Goal: Ask a question

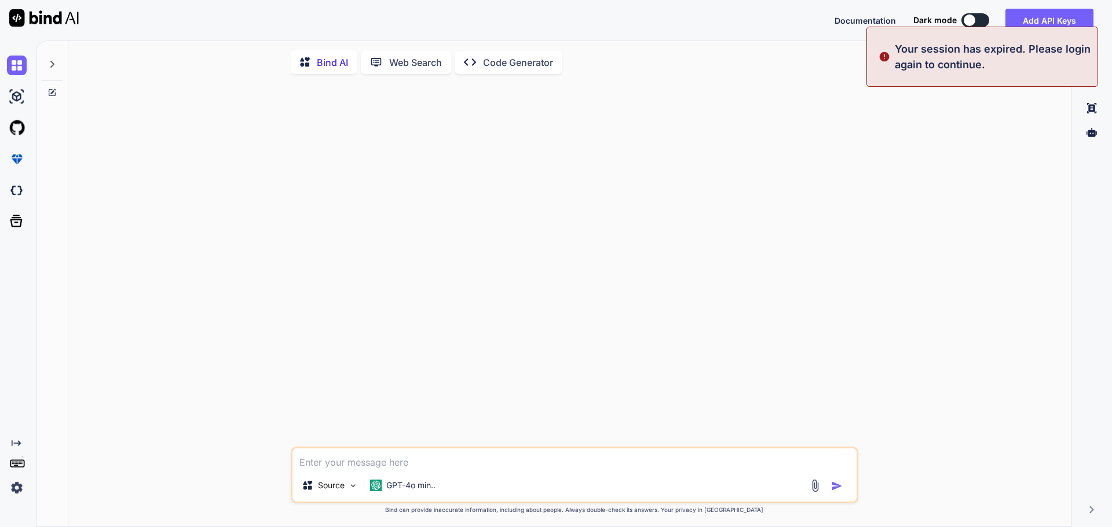
type textarea "x"
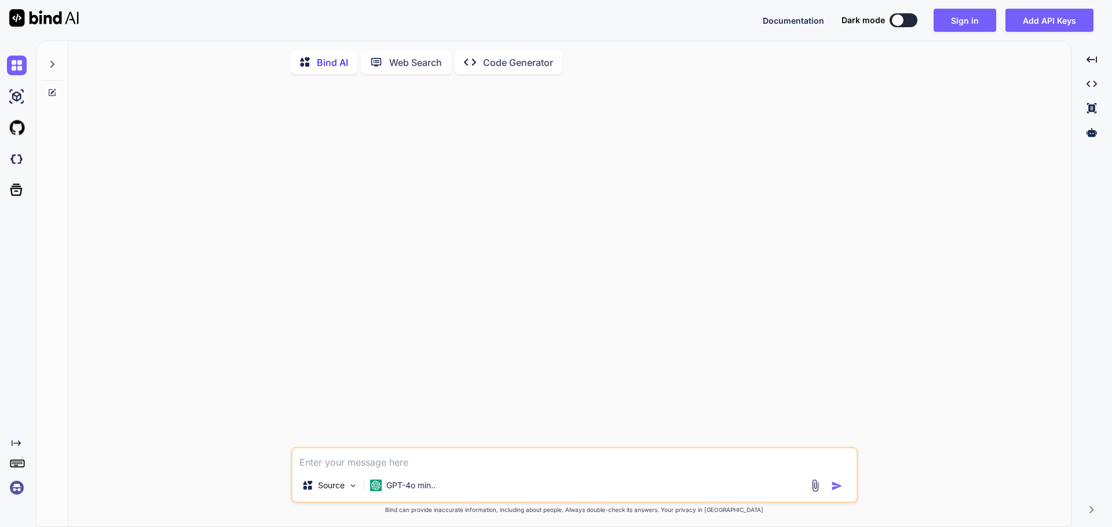
click at [361, 467] on textarea at bounding box center [574, 459] width 564 height 21
paste textarea "from tkinter import * from PIL import ImageTk, Image from tkinter import ttk fr…"
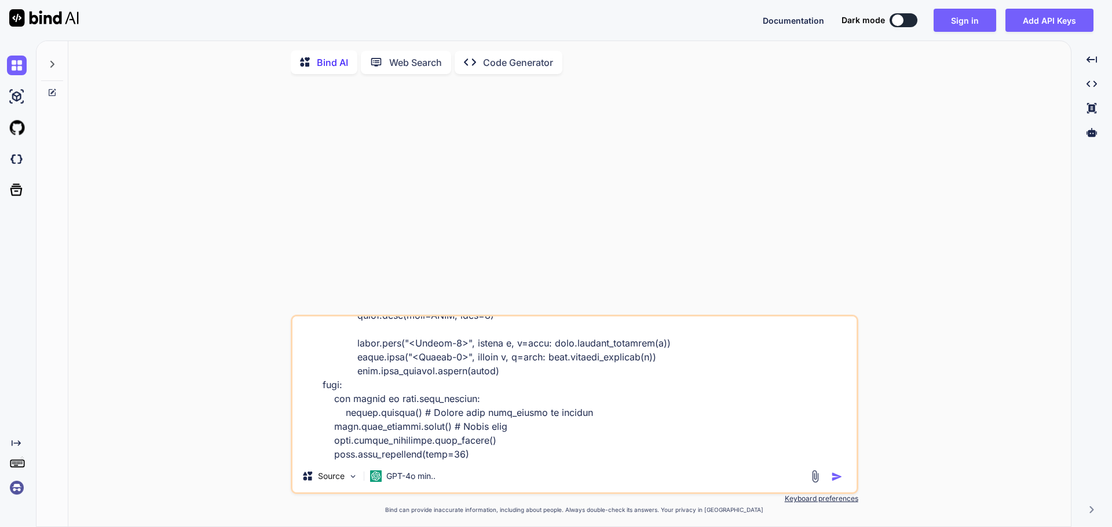
click at [361, 467] on div "Source GPT-4o min.." at bounding box center [574, 404] width 567 height 179
click at [338, 460] on textarea at bounding box center [574, 389] width 564 height 144
type textarea "from tkinter import * from PIL import ImageTk, Image from tkinter import ttk fr…"
click at [841, 480] on img "button" at bounding box center [837, 477] width 12 height 12
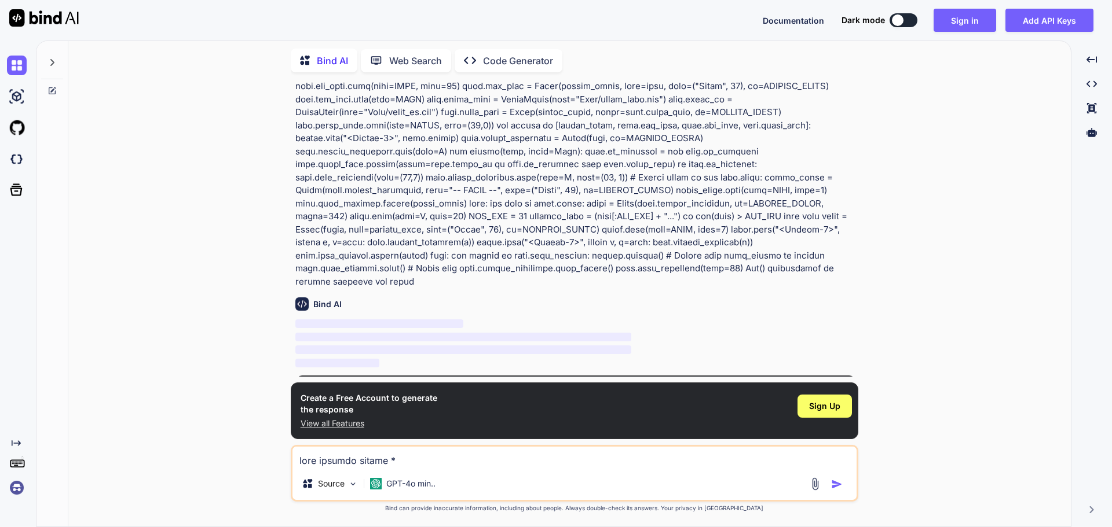
scroll to position [2071, 0]
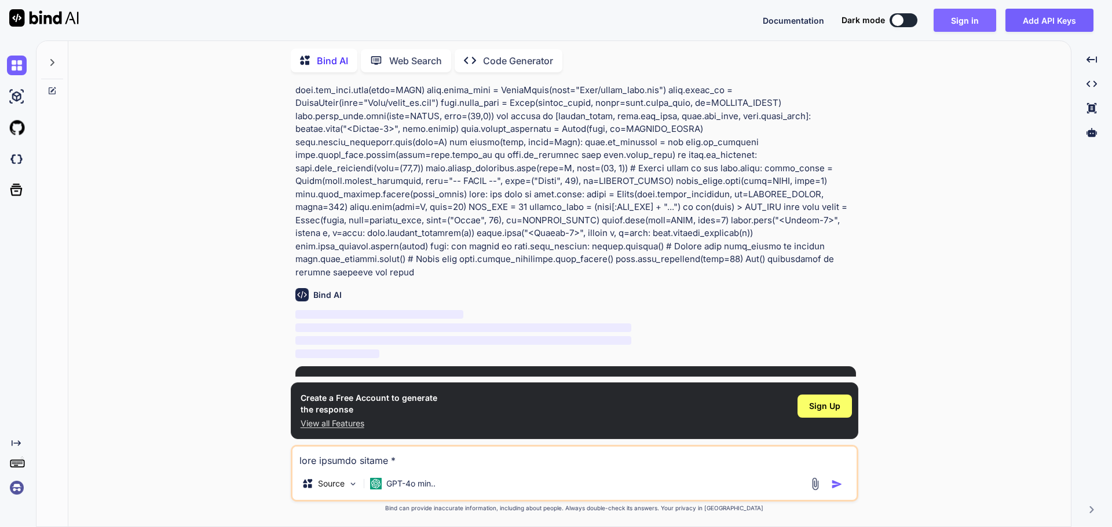
click at [963, 26] on button "Sign in" at bounding box center [964, 20] width 63 height 23
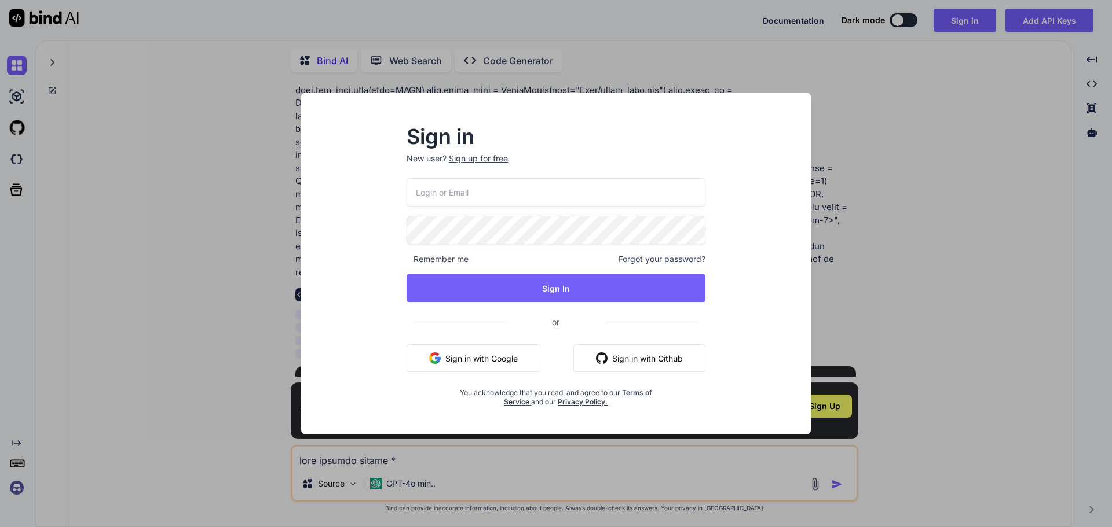
click at [539, 357] on button "Sign in with Google" at bounding box center [473, 358] width 134 height 28
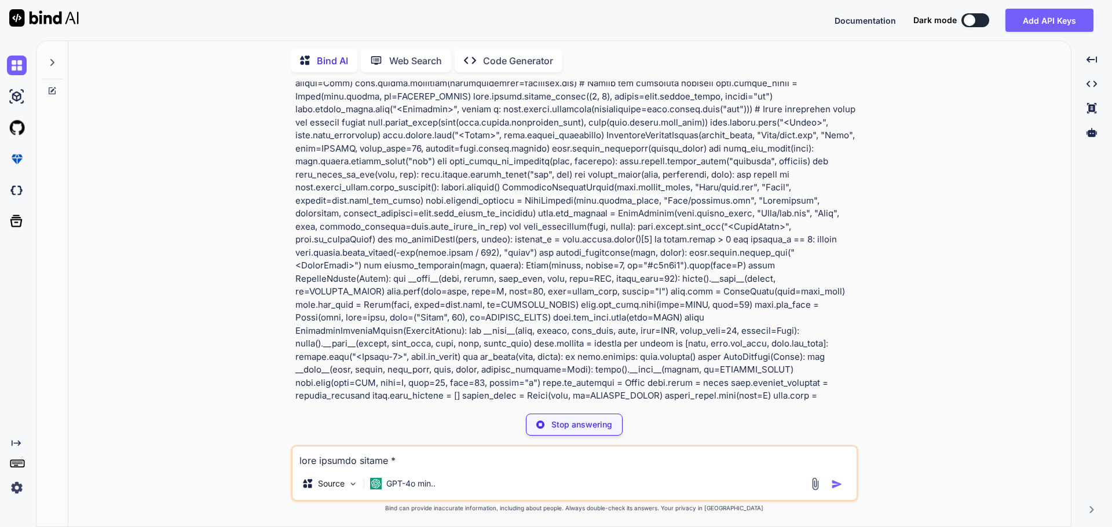
scroll to position [2112, 0]
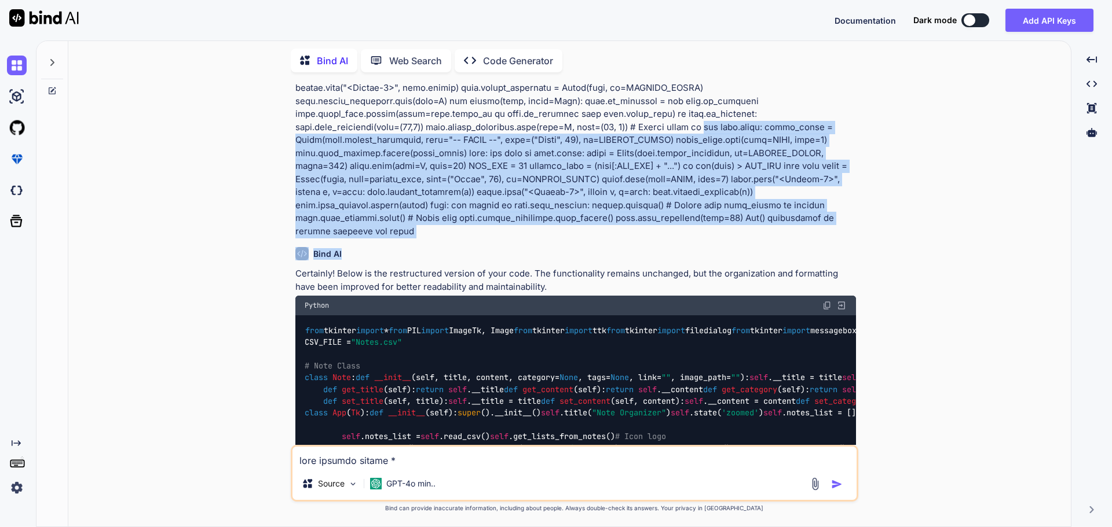
drag, startPoint x: 295, startPoint y: 92, endPoint x: 529, endPoint y: 169, distance: 246.2
click at [600, 187] on div "You Bind AI Certainly! Below is the restructured version of your code. The func…" at bounding box center [575, 264] width 565 height 364
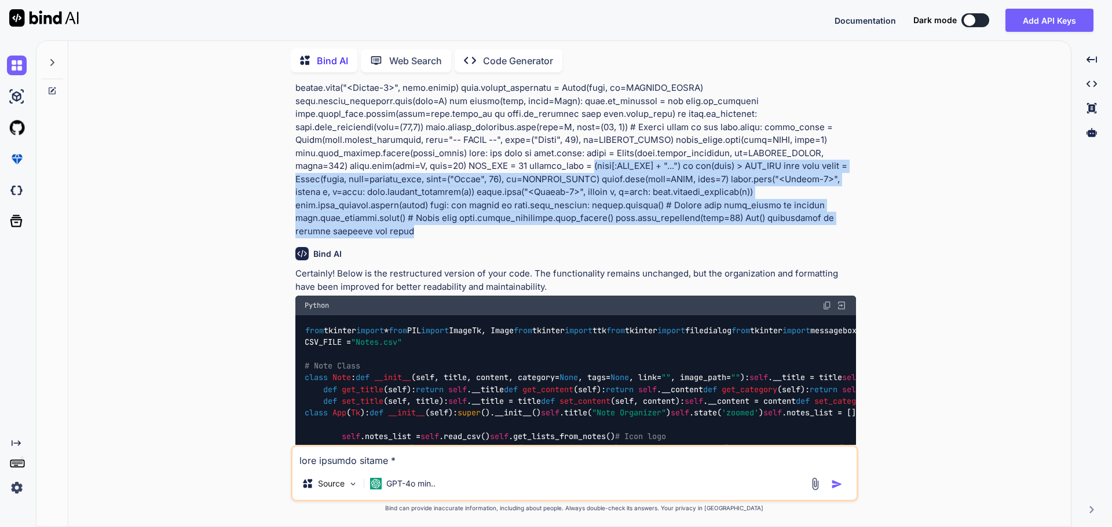
drag, startPoint x: 515, startPoint y: 178, endPoint x: 265, endPoint y: 124, distance: 256.0
click at [265, 124] on div "You Bind AI Certainly! Below is the restructured version of your code. The func…" at bounding box center [574, 304] width 993 height 445
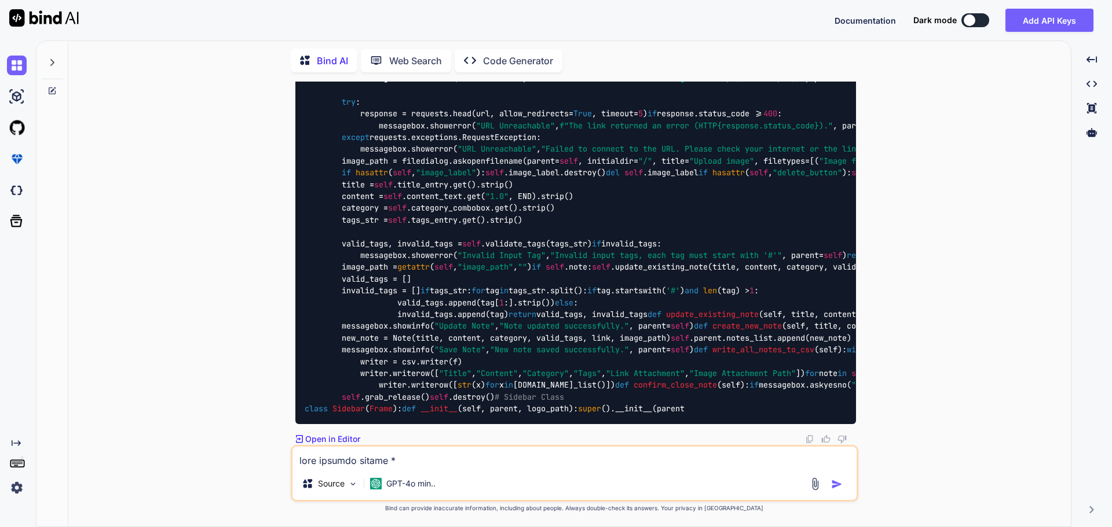
scroll to position [4621, 0]
click at [914, 362] on div "You Bind AI Certainly! Below is the restructured version of your code. The func…" at bounding box center [574, 304] width 993 height 445
click at [662, 465] on textarea at bounding box center [574, 457] width 564 height 21
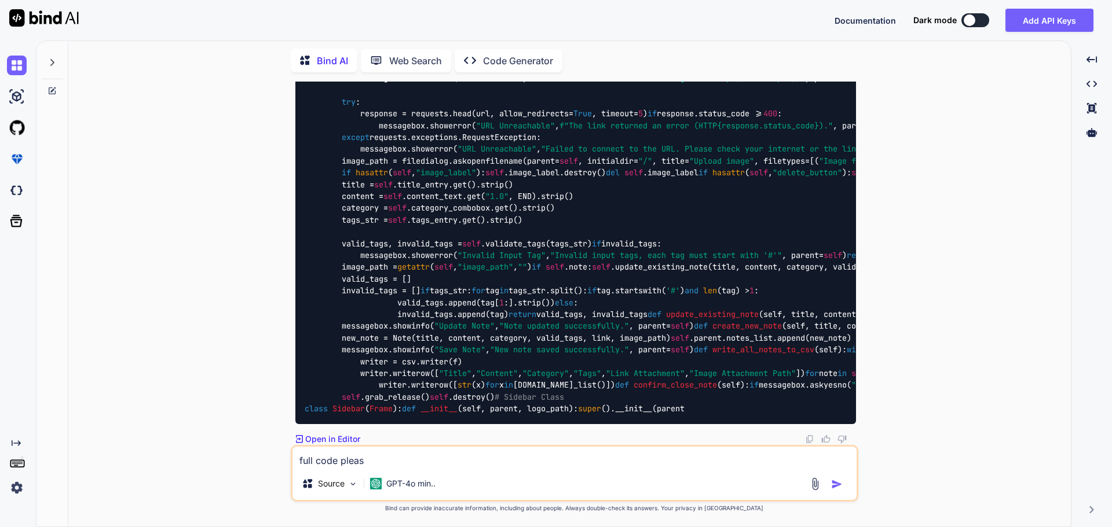
type textarea "full code please"
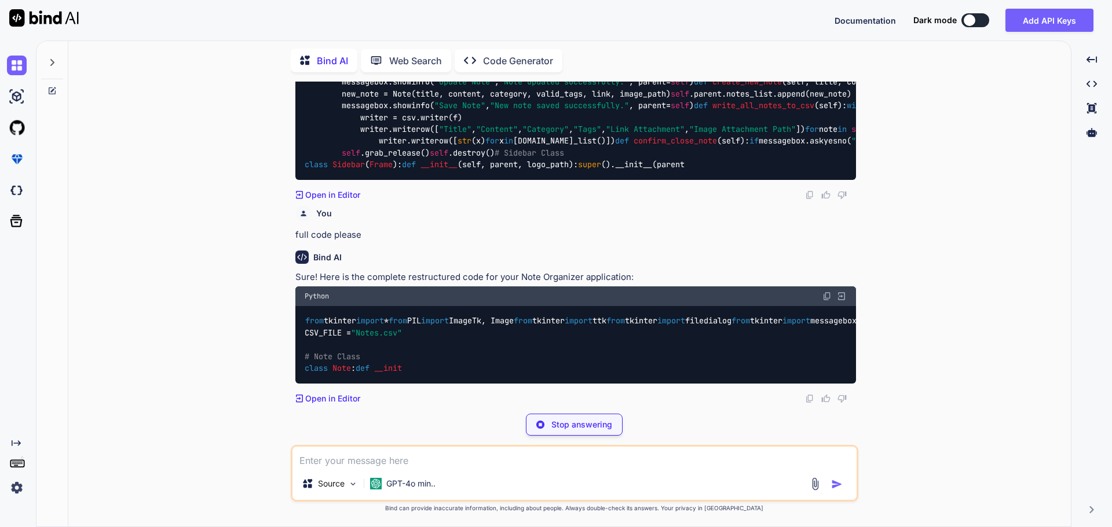
scroll to position [7310, 0]
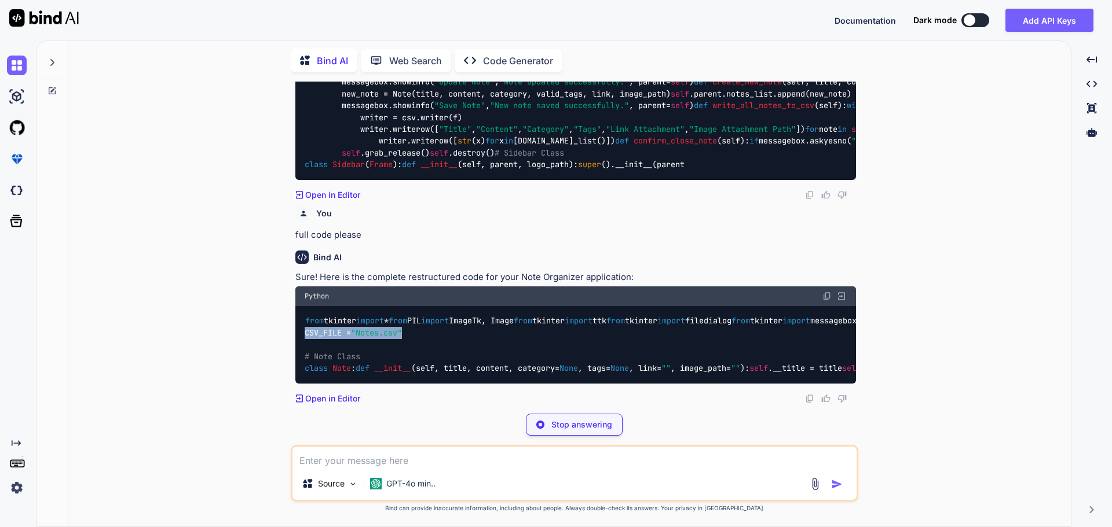
drag, startPoint x: 422, startPoint y: 318, endPoint x: 289, endPoint y: 290, distance: 135.6
click at [289, 290] on div "You Bind AI Certainly! Below is the restructured version of your code. The func…" at bounding box center [574, 304] width 993 height 445
click at [409, 306] on div "from tkinter import * from PIL import ImageTk, Image from tkinter import ttk fr…" at bounding box center [575, 345] width 560 height 78
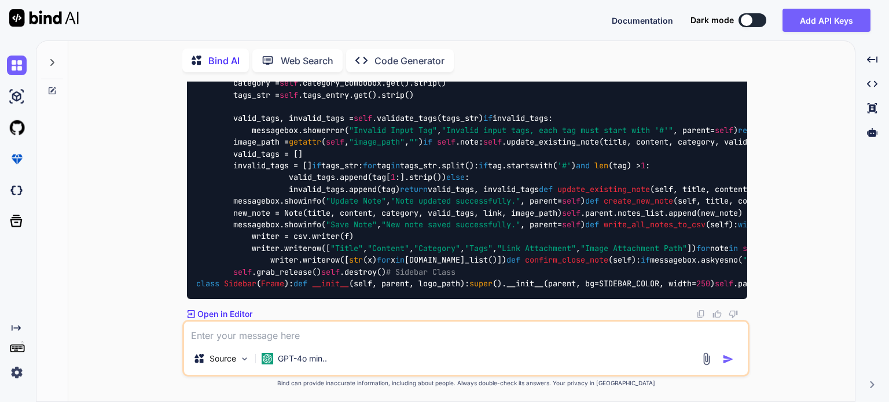
scroll to position [8153, 0]
